Goal: Find specific page/section: Find specific page/section

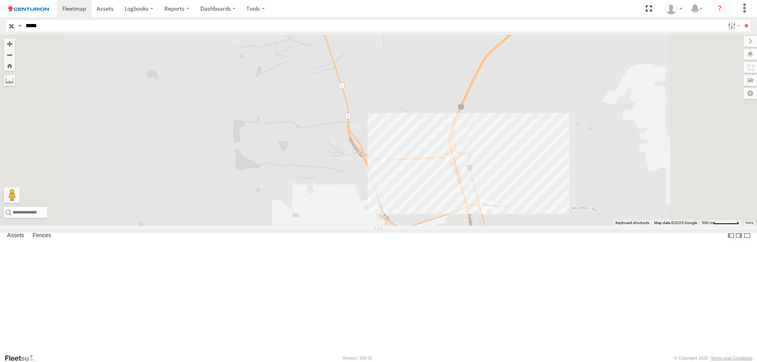
select select "**********"
click at [496, 21] on input "*****" at bounding box center [373, 25] width 702 height 11
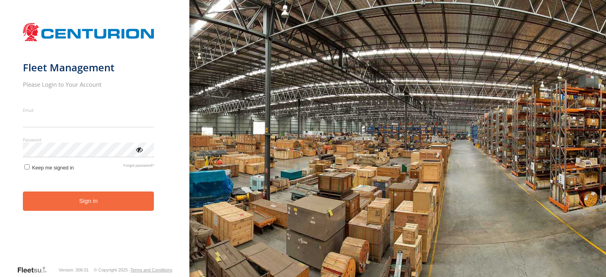
type input "**********"
click at [123, 204] on button "Sign in" at bounding box center [88, 201] width 131 height 19
